Goal: Information Seeking & Learning: Check status

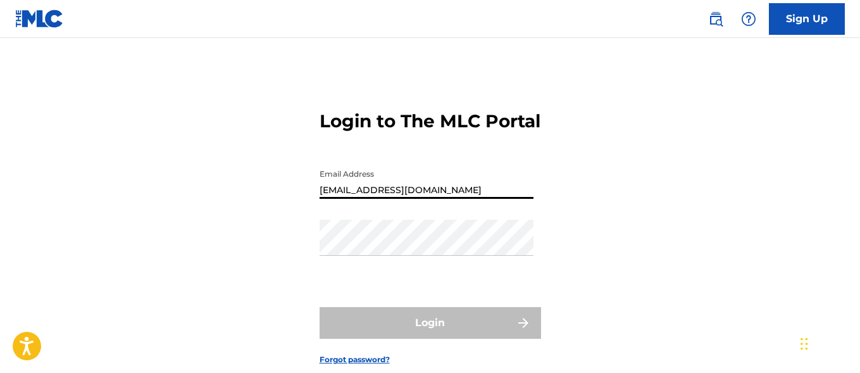
type input "[EMAIL_ADDRESS][DOMAIN_NAME]"
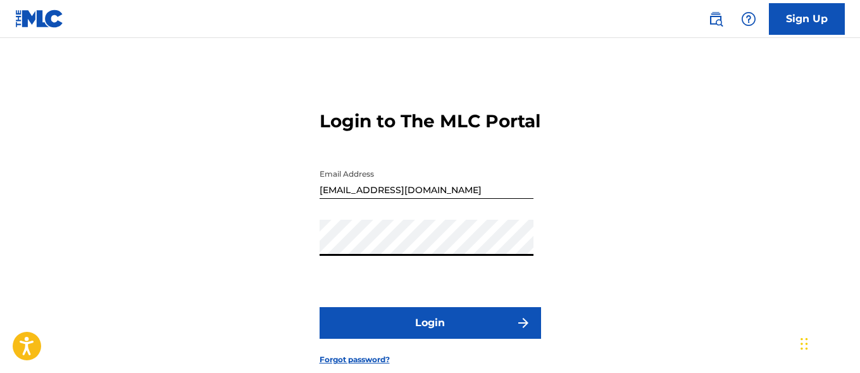
click at [430, 339] on button "Login" at bounding box center [431, 323] width 222 height 32
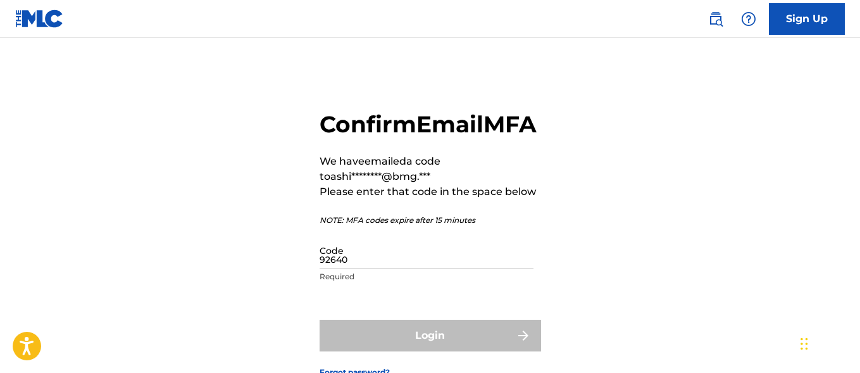
type input "926407"
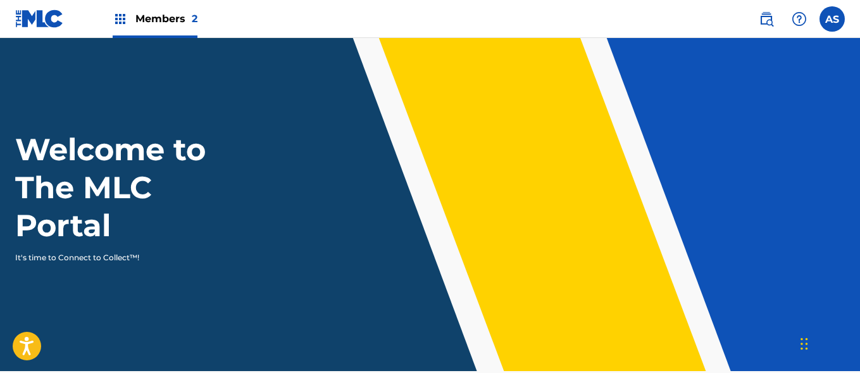
click at [120, 19] on img at bounding box center [120, 18] width 15 height 15
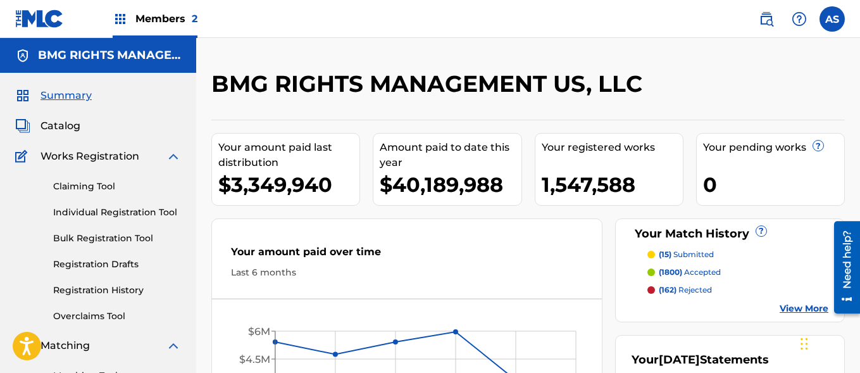
scroll to position [275, 0]
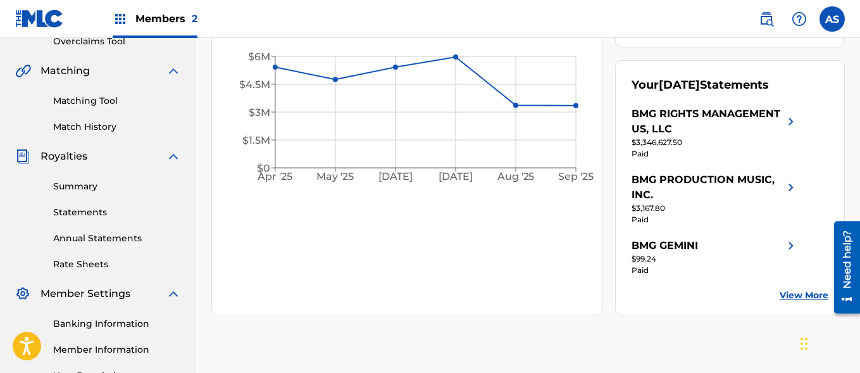
click at [117, 186] on link "Summary" at bounding box center [117, 186] width 128 height 13
